Goal: Information Seeking & Learning: Learn about a topic

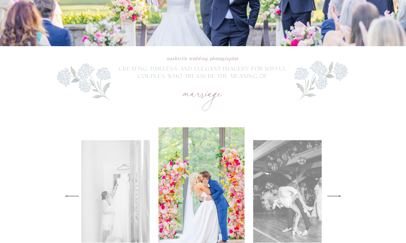
scroll to position [141, 0]
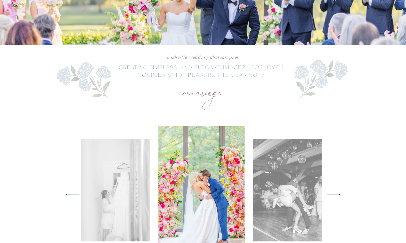
click at [335, 193] on icon at bounding box center [334, 195] width 19 height 20
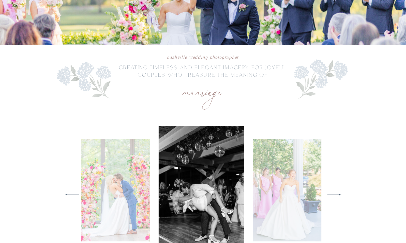
click at [335, 193] on icon at bounding box center [334, 195] width 19 height 20
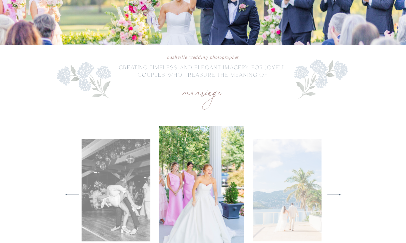
click at [335, 193] on icon at bounding box center [334, 195] width 19 height 20
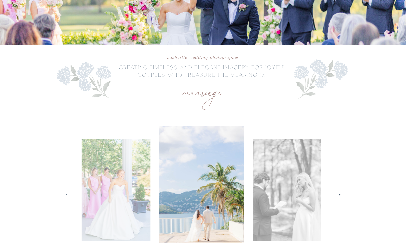
click at [335, 193] on icon at bounding box center [334, 195] width 19 height 20
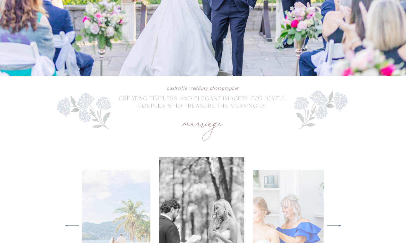
scroll to position [0, 0]
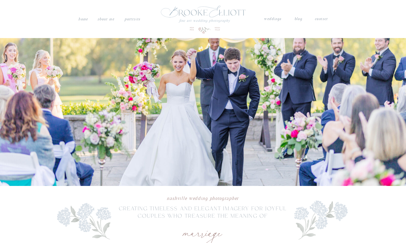
click at [274, 20] on nav "weddings" at bounding box center [273, 19] width 18 height 7
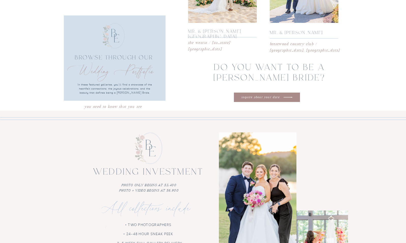
scroll to position [725, 0]
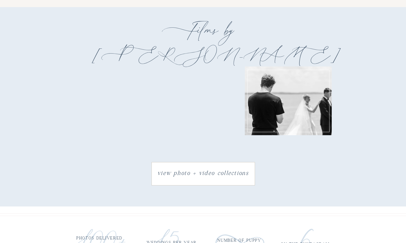
scroll to position [778, 0]
click at [173, 174] on h3 "view photo + video collections" at bounding box center [203, 173] width 101 height 11
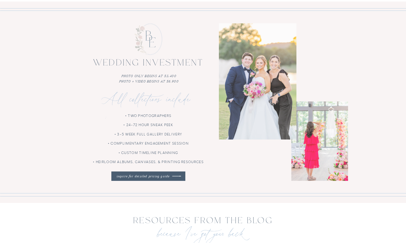
scroll to position [1420, 0]
